Goal: Transaction & Acquisition: Download file/media

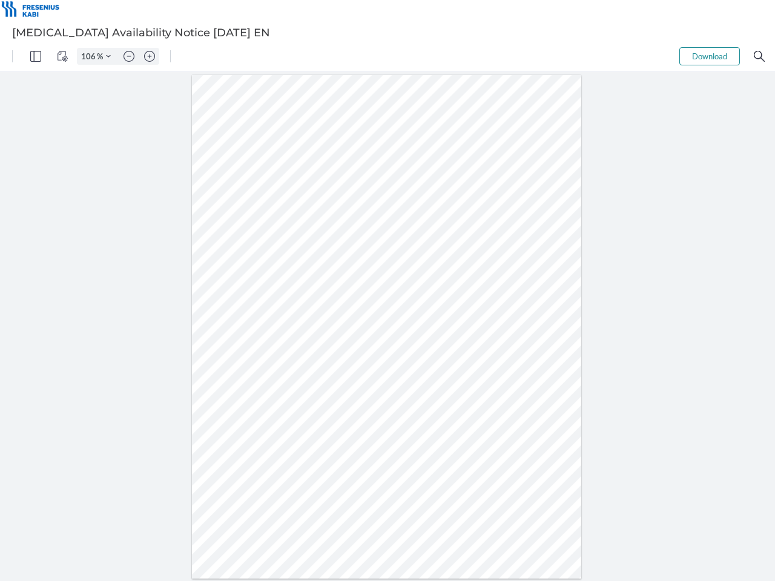
click at [36, 56] on img "Panel" at bounding box center [35, 56] width 11 height 11
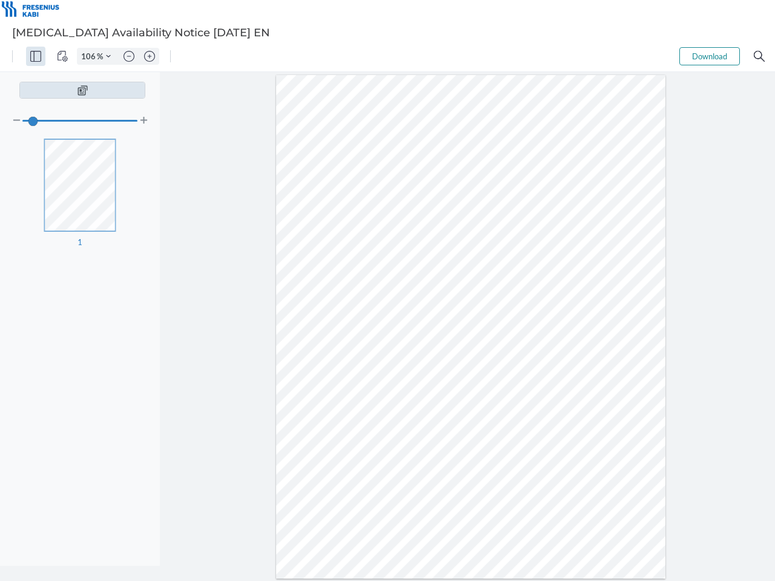
click at [62, 56] on img "View Controls" at bounding box center [62, 56] width 11 height 11
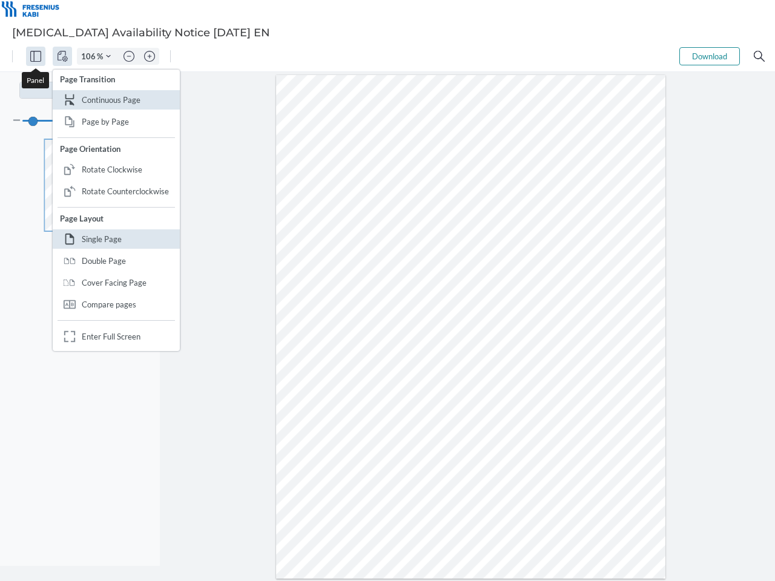
click at [90, 56] on input "106" at bounding box center [86, 56] width 19 height 11
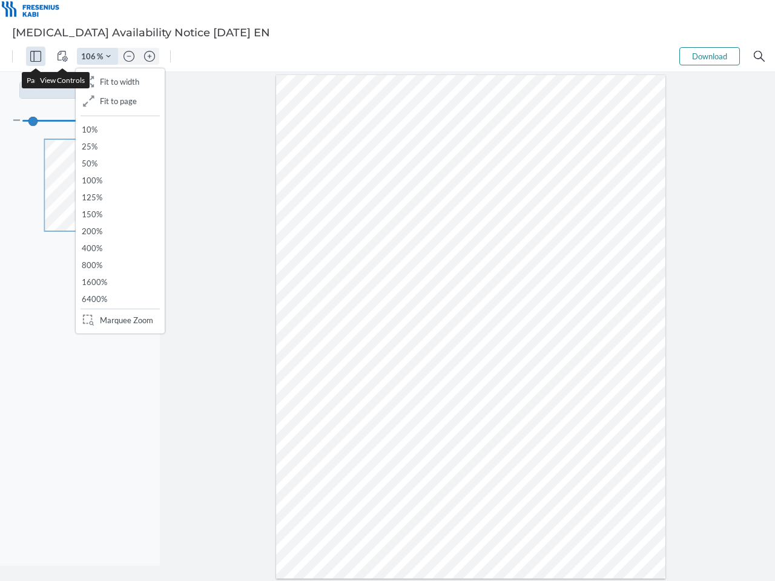
click at [108, 56] on img "Zoom Controls" at bounding box center [108, 56] width 5 height 5
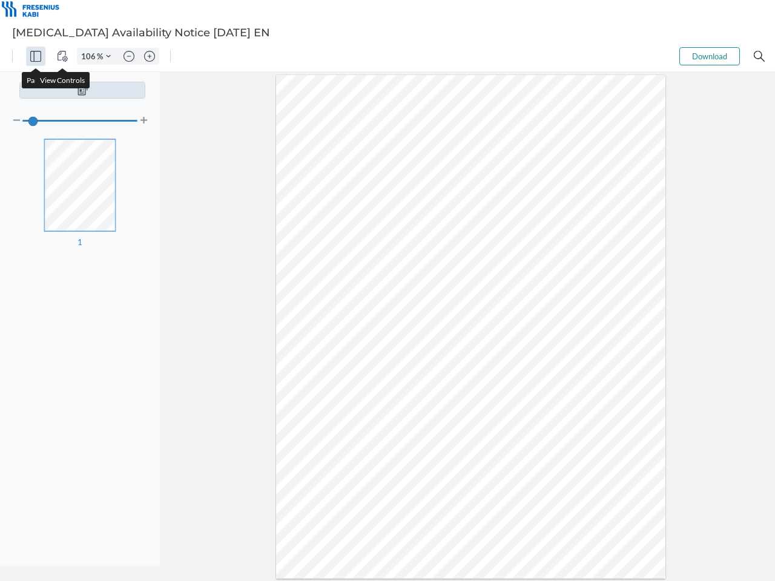
click at [129, 56] on img "Zoom out" at bounding box center [128, 56] width 11 height 11
click at [149, 56] on img "Zoom in" at bounding box center [149, 56] width 11 height 11
type input "106"
click at [709, 56] on button "Download" at bounding box center [709, 56] width 61 height 18
click at [759, 56] on img "Search" at bounding box center [758, 56] width 11 height 11
